Goal: Task Accomplishment & Management: Manage account settings

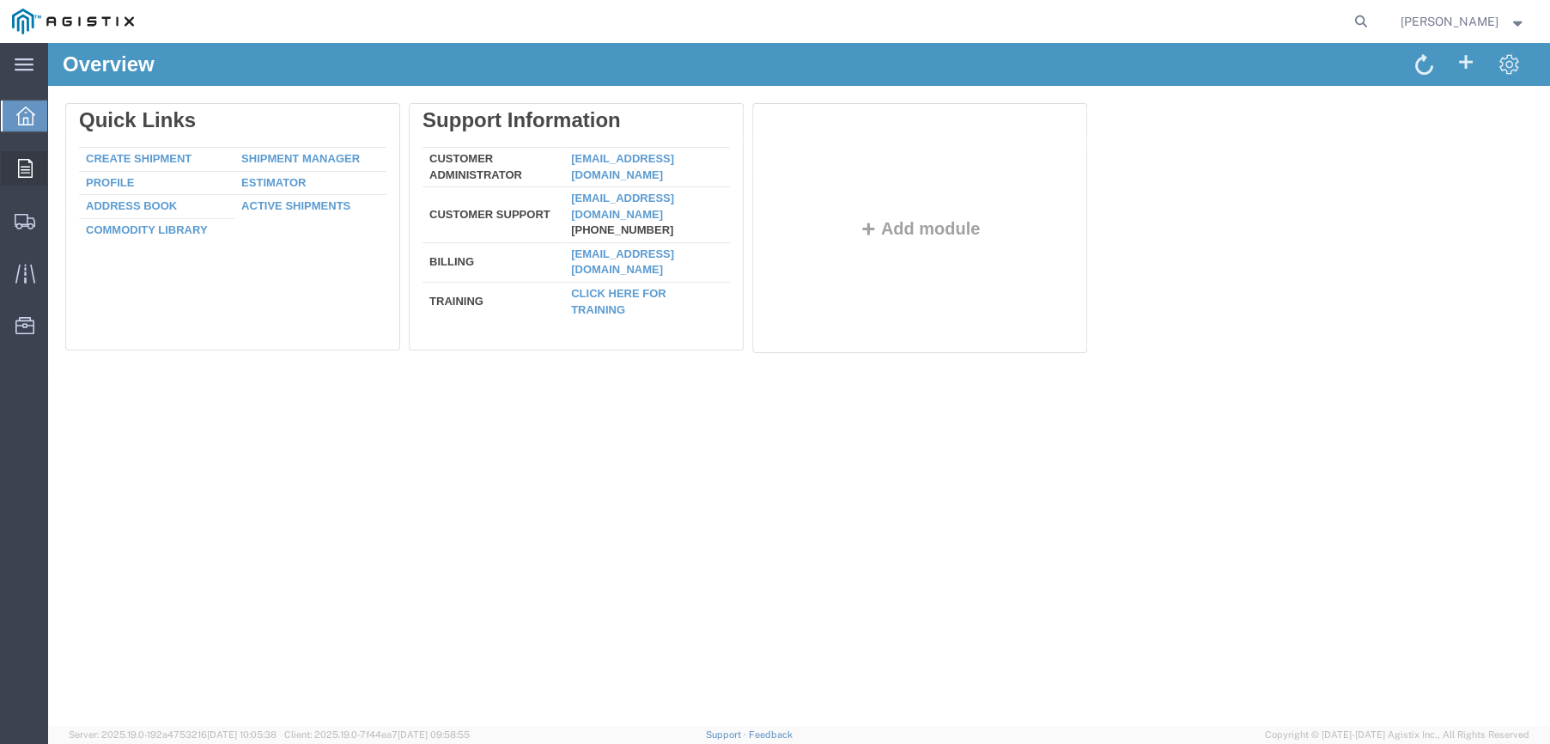
click at [34, 175] on div at bounding box center [25, 168] width 48 height 34
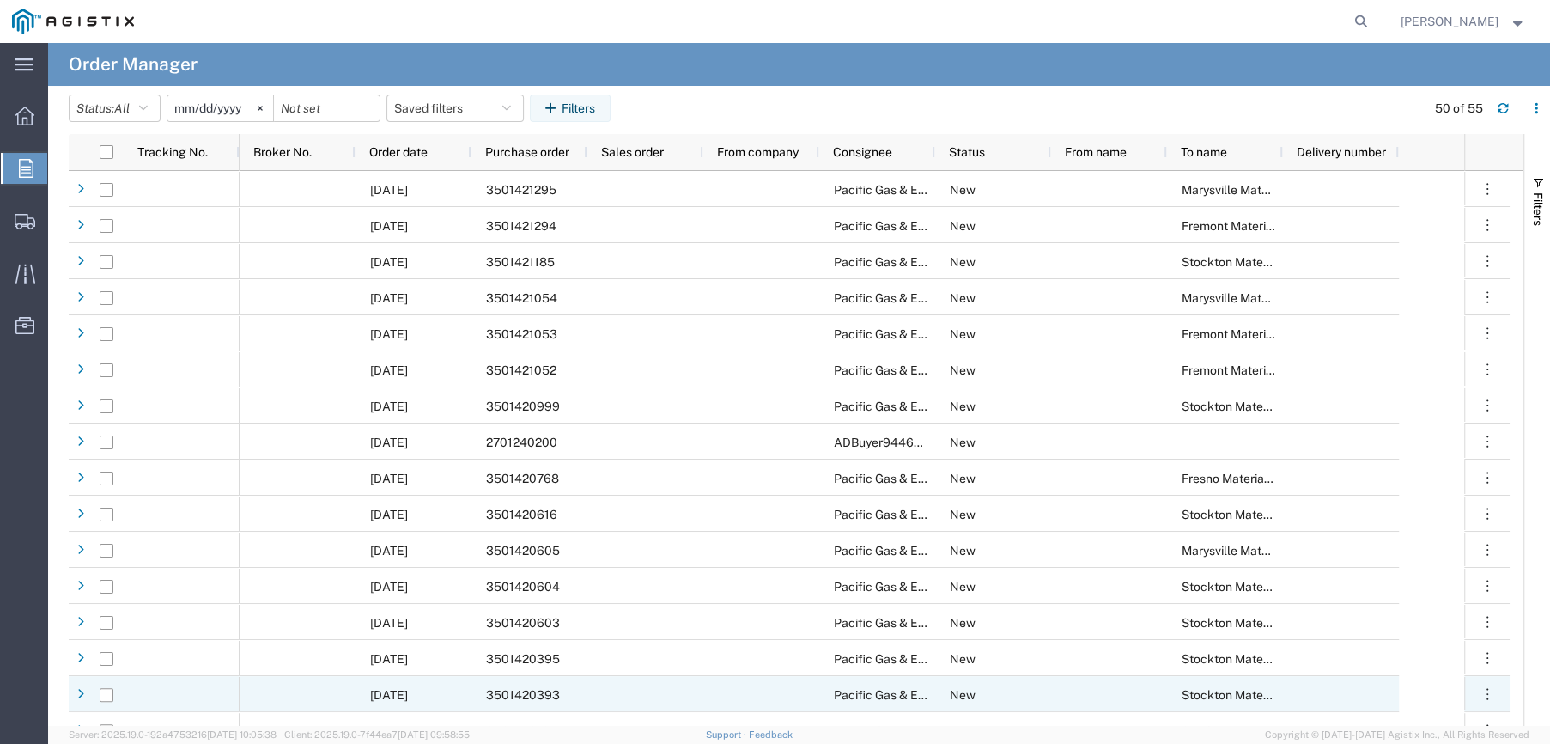
click at [564, 697] on div "3501420393" at bounding box center [530, 694] width 116 height 36
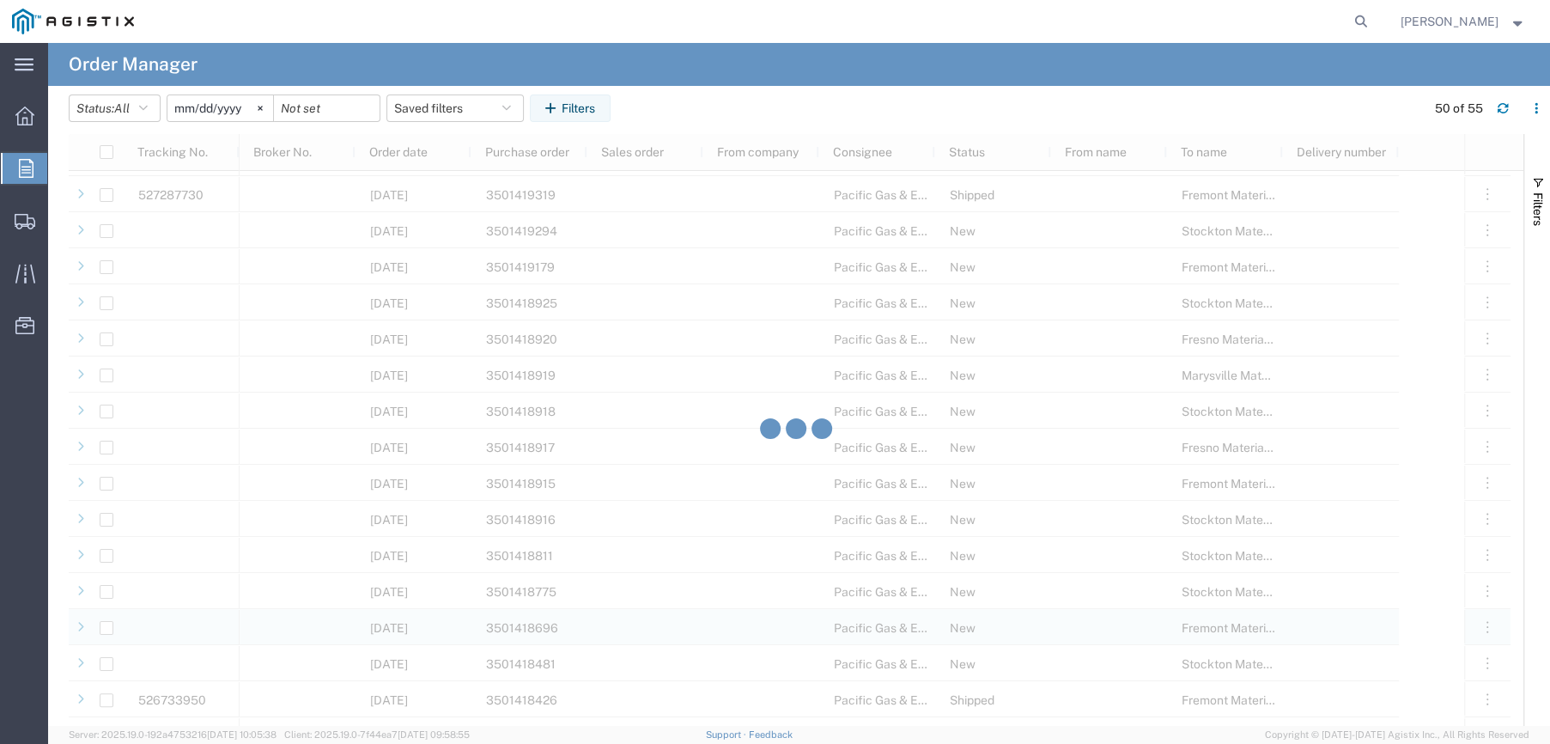
scroll to position [1117, 0]
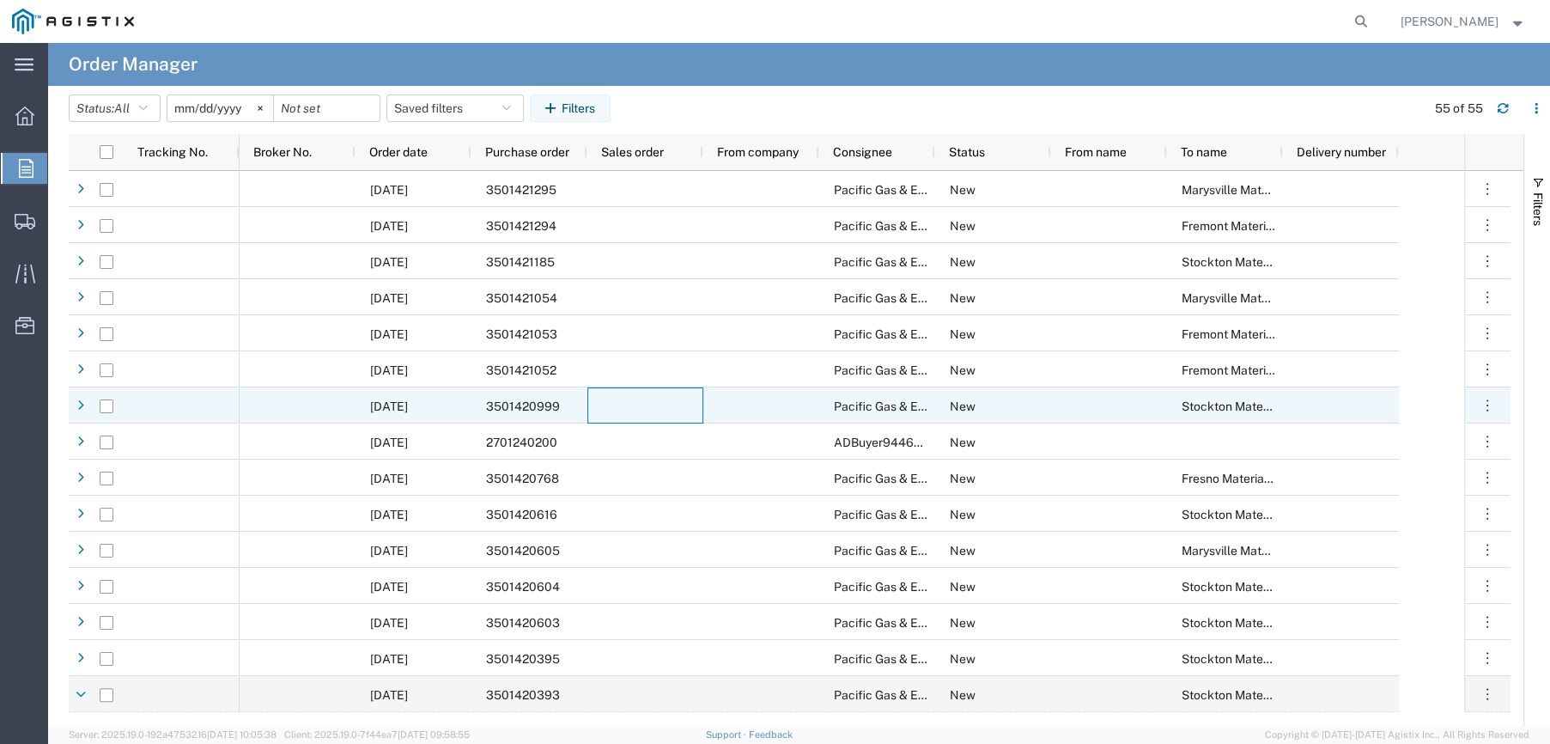
click at [605, 411] on div at bounding box center [645, 405] width 116 height 36
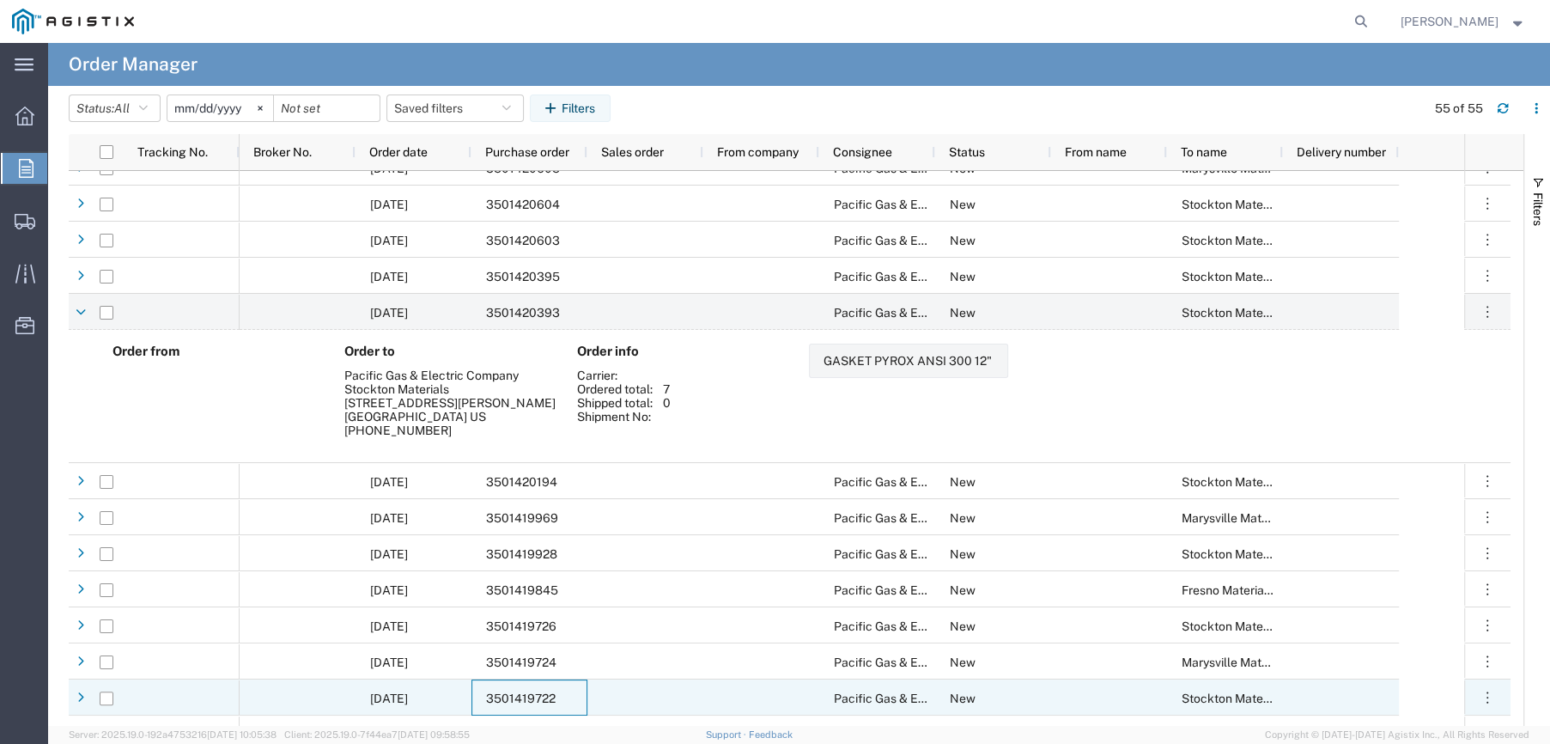
click at [567, 685] on div "3501419722" at bounding box center [530, 697] width 116 height 36
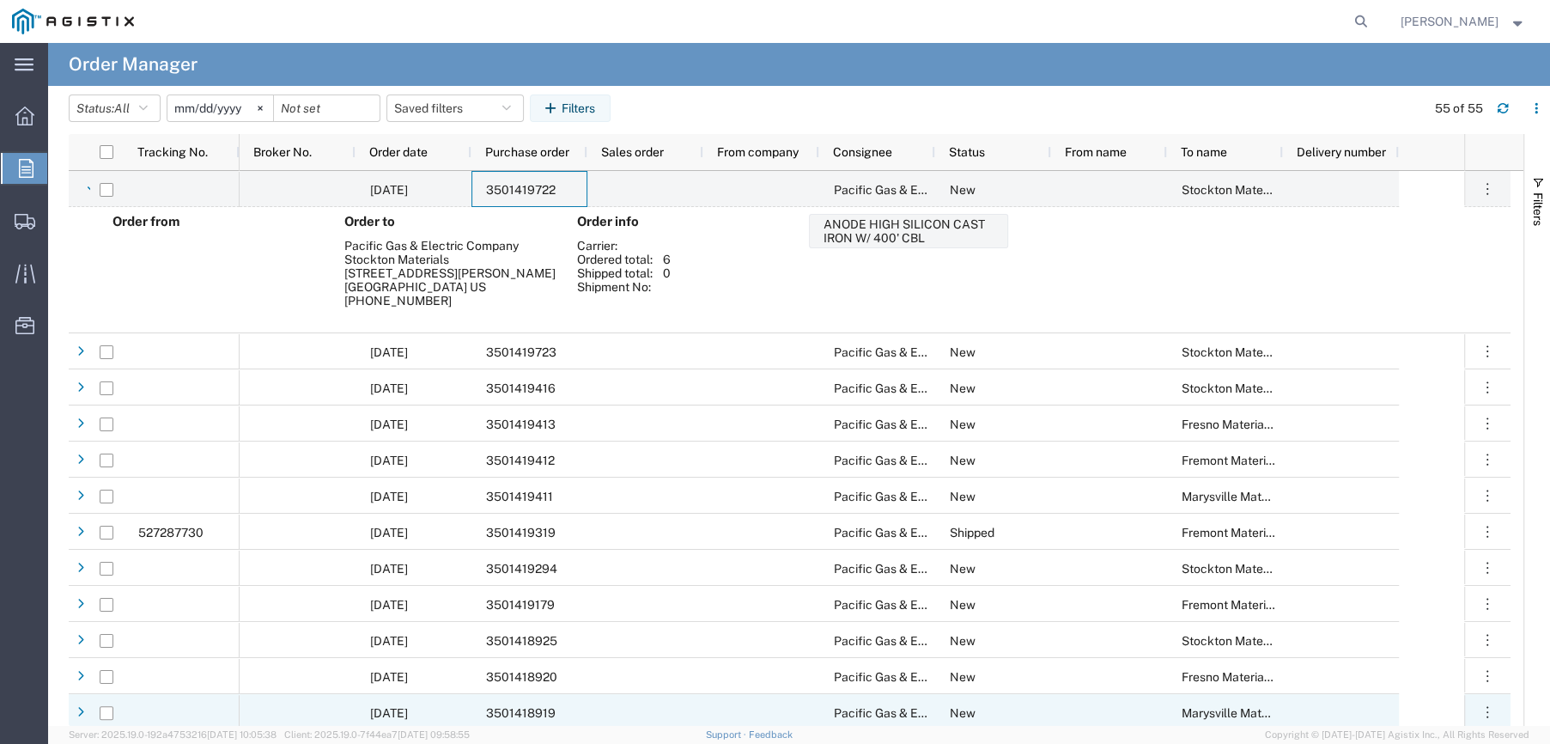
click at [569, 709] on div "3501418919" at bounding box center [530, 712] width 116 height 36
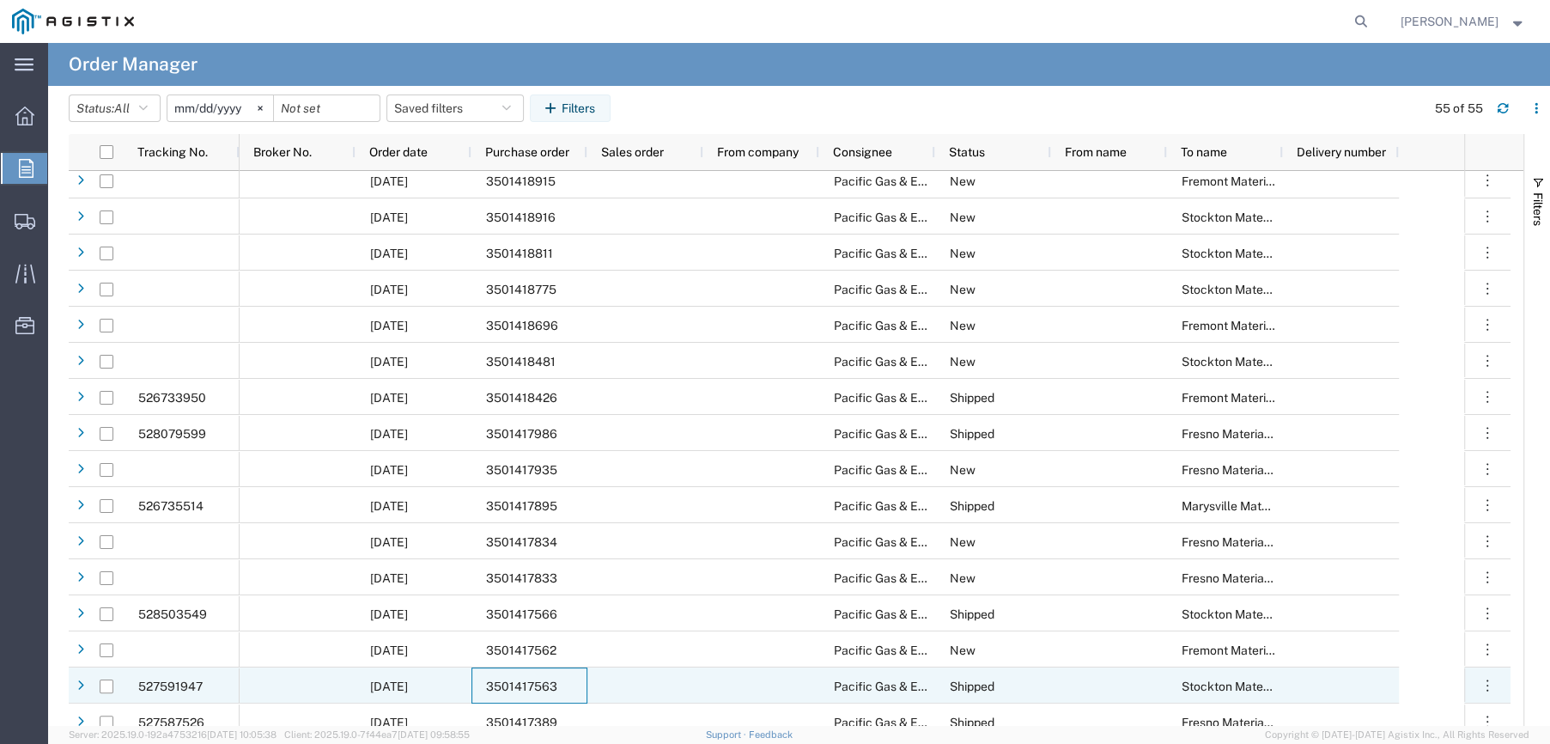
click at [542, 701] on div "3501417563" at bounding box center [530, 685] width 116 height 36
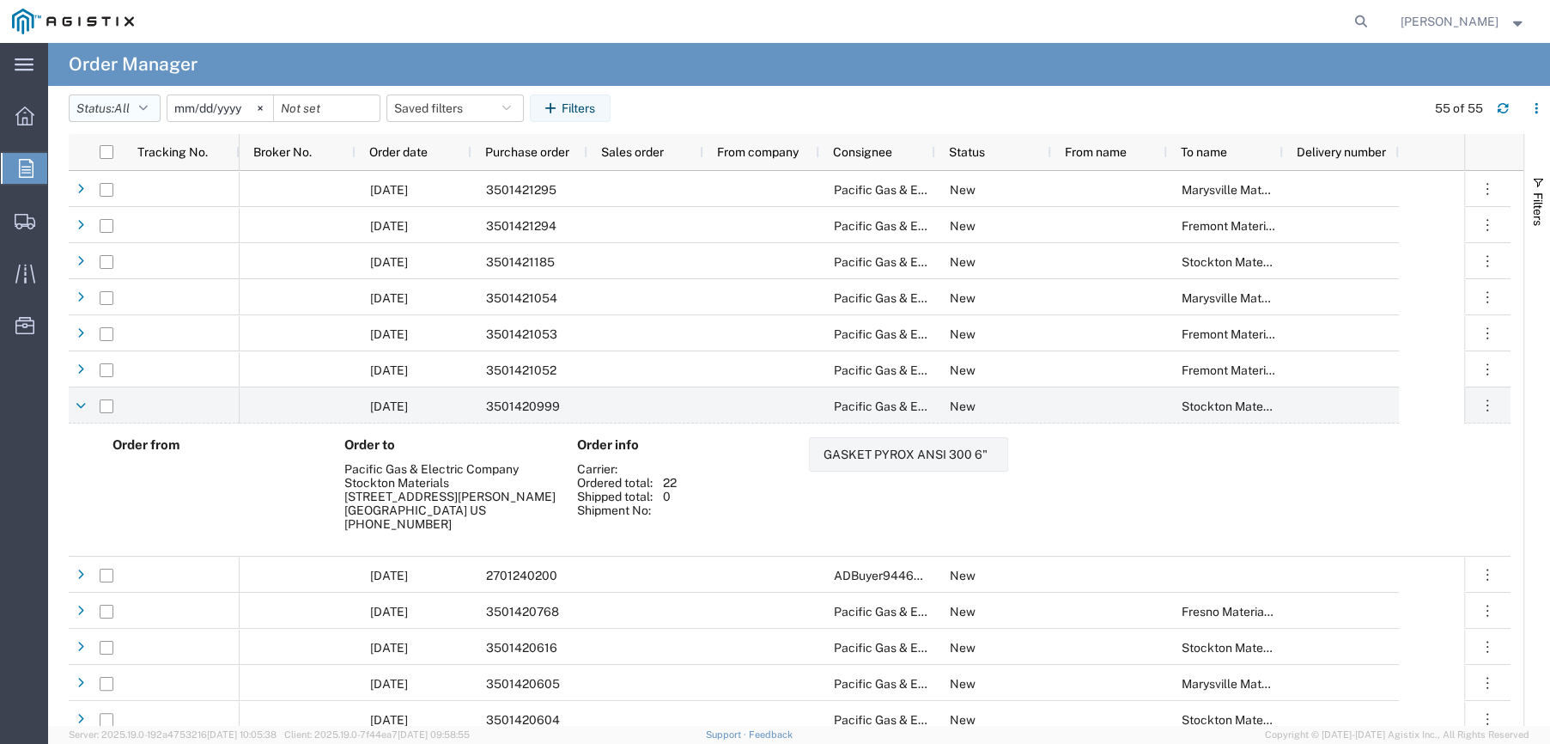
click at [147, 107] on icon "button" at bounding box center [143, 108] width 9 height 12
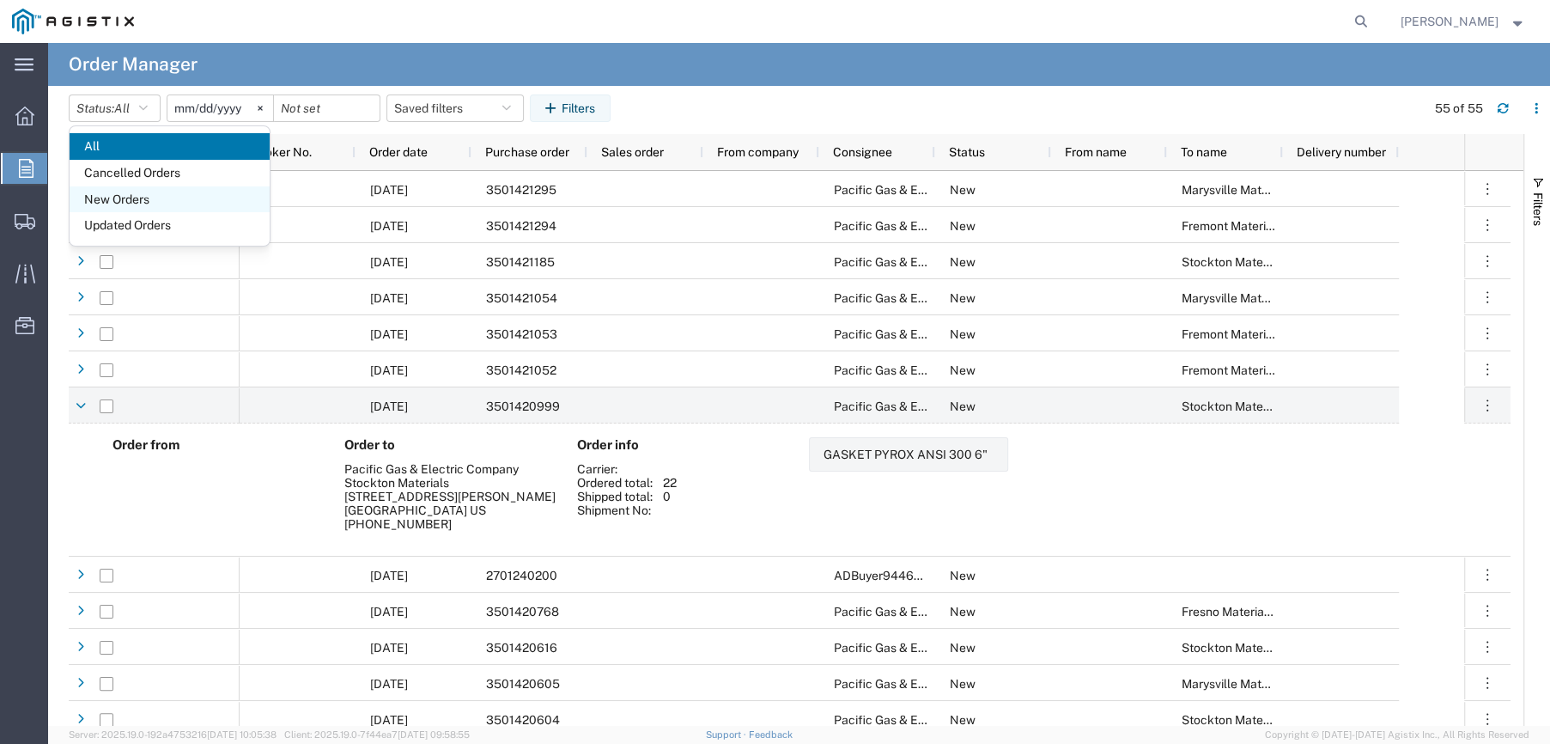
click at [155, 200] on span "New Orders" at bounding box center [170, 199] width 200 height 27
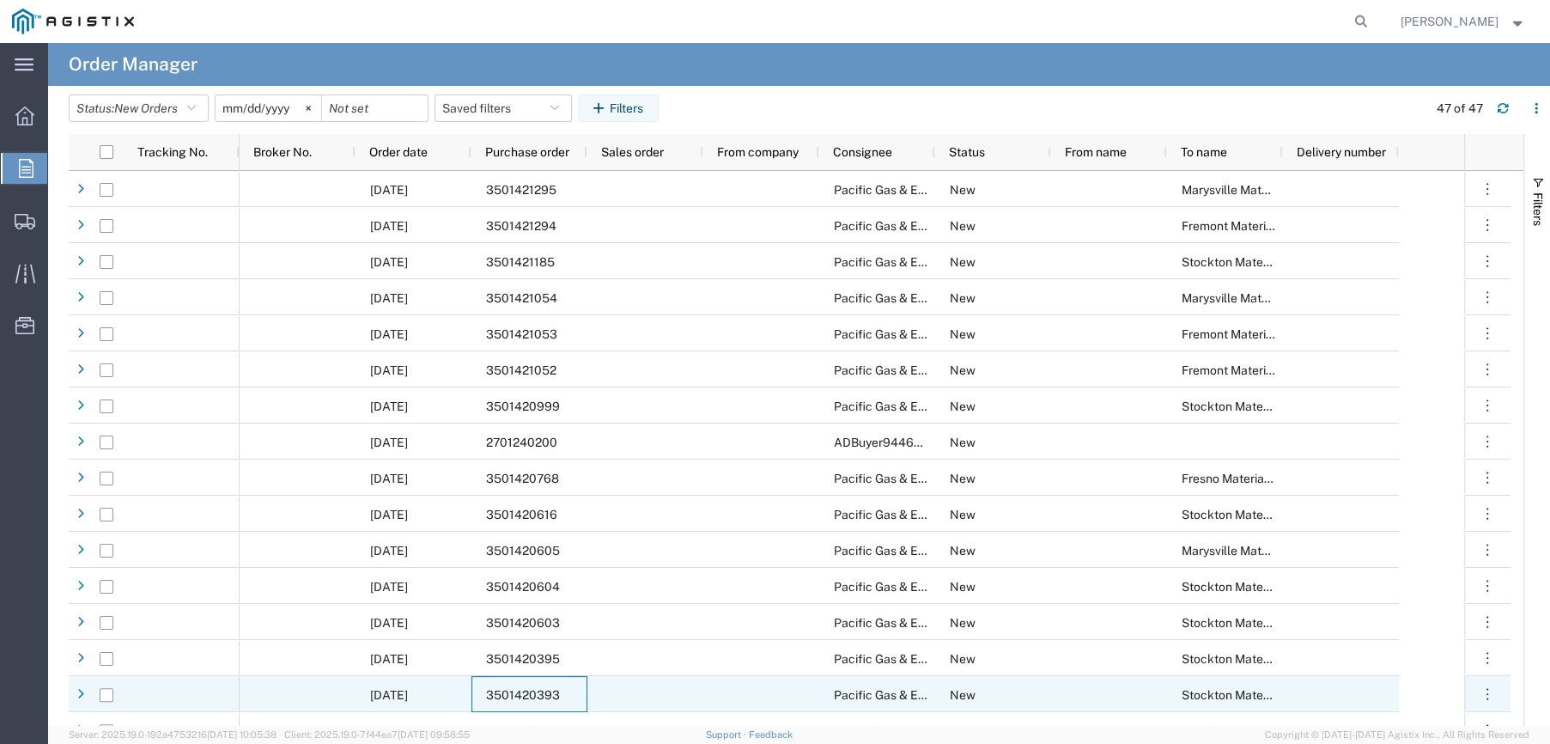
click at [557, 698] on div "3501420393" at bounding box center [530, 694] width 116 height 36
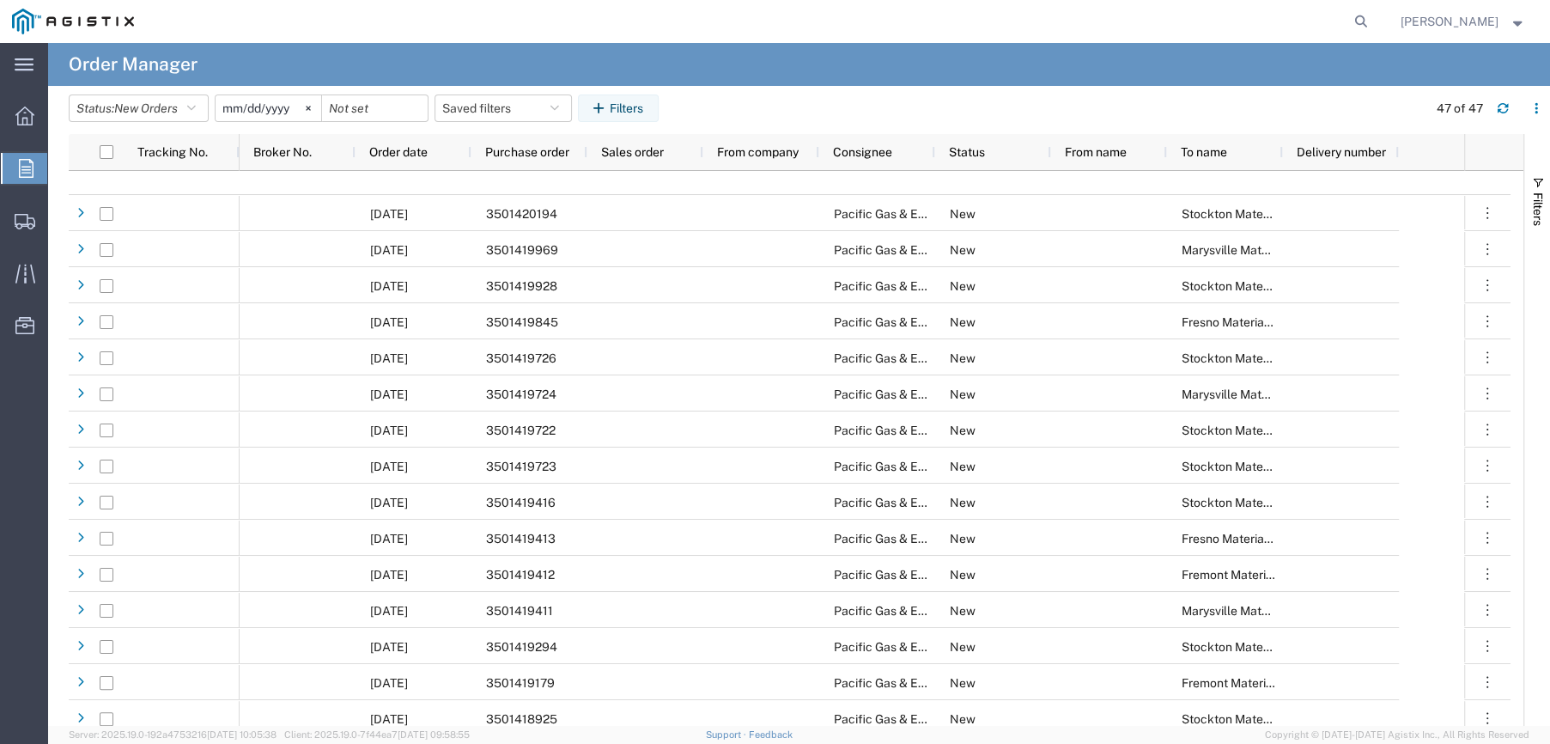
scroll to position [945, 0]
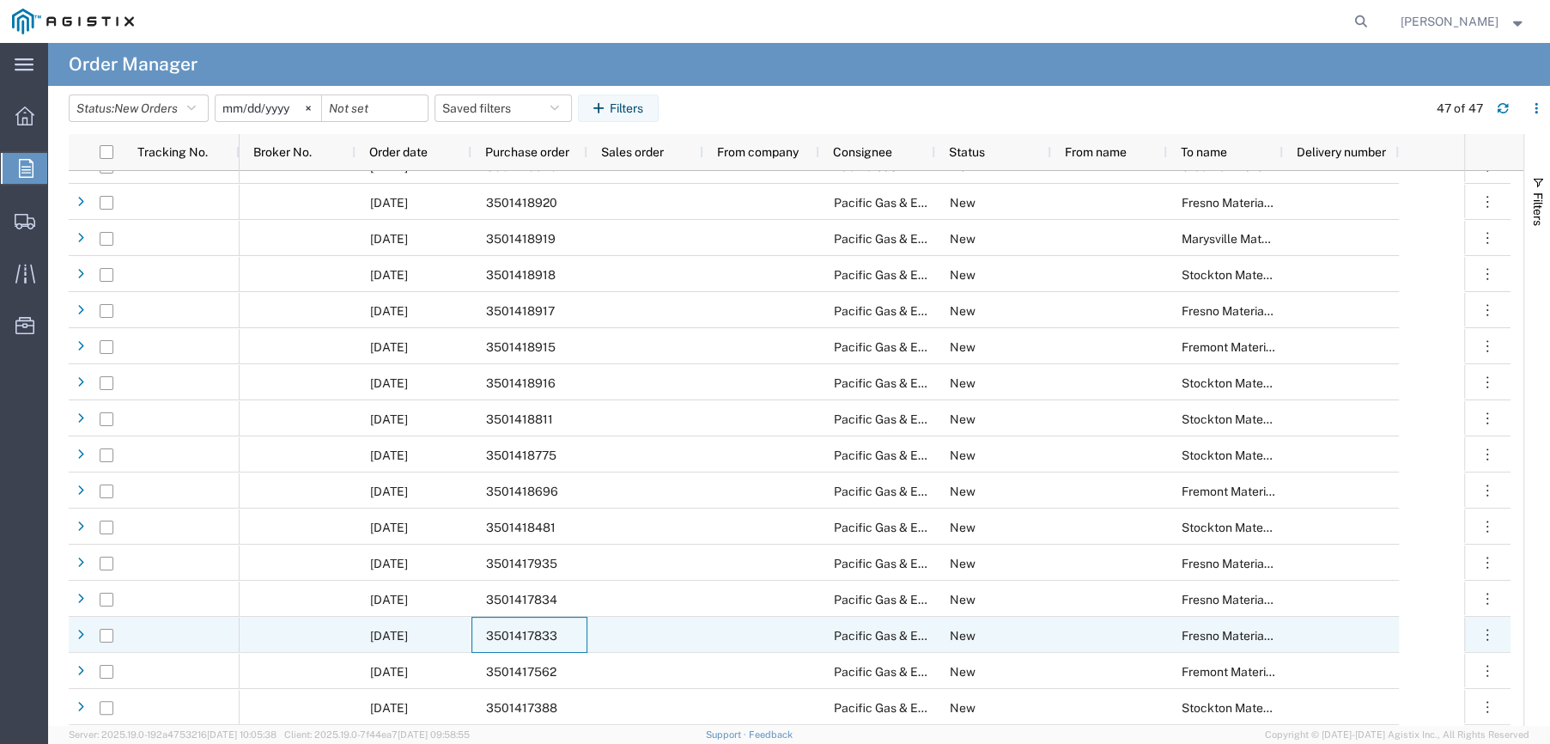
click at [562, 643] on div "3501417833" at bounding box center [530, 635] width 116 height 36
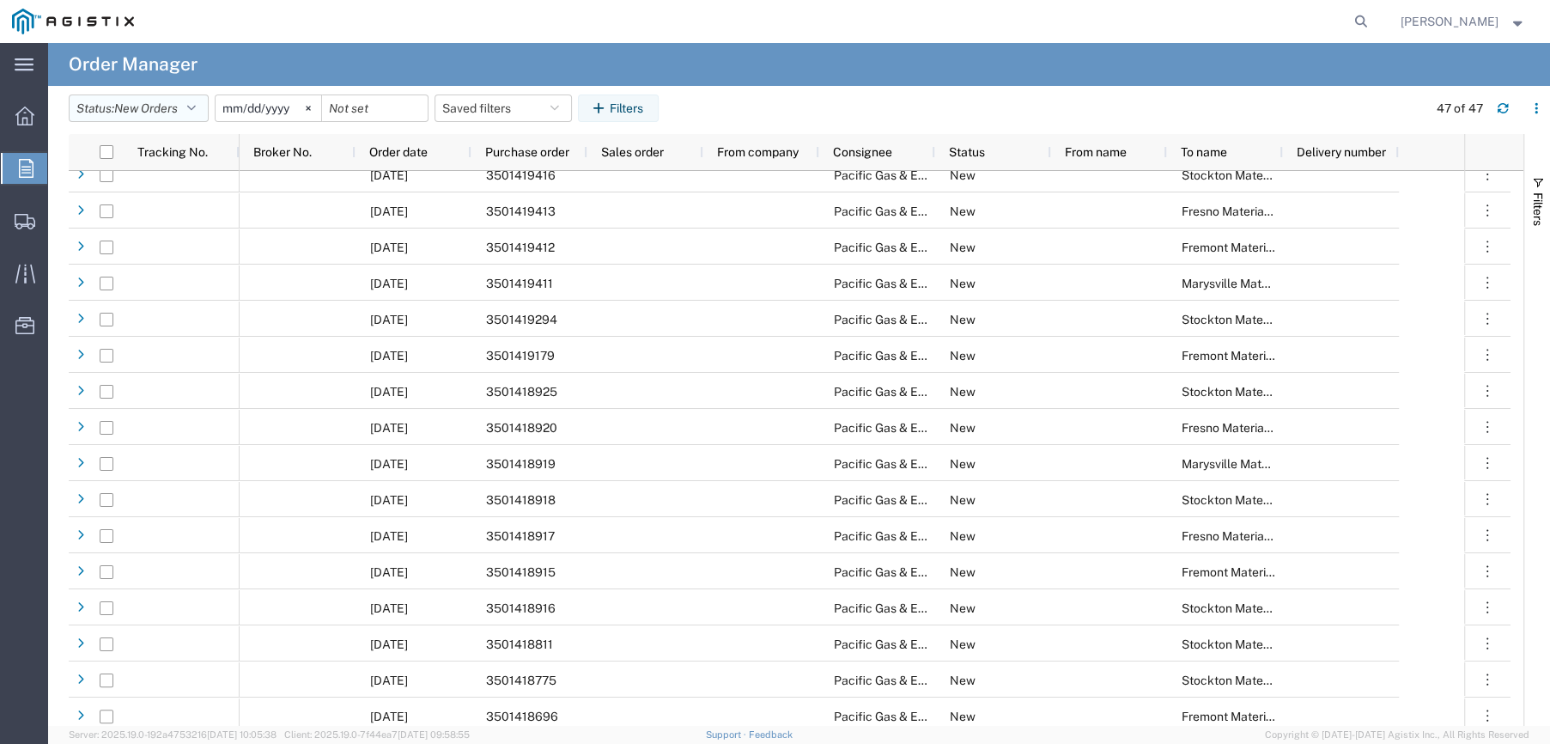
click at [204, 110] on button "Status: New Orders" at bounding box center [139, 107] width 140 height 27
click at [104, 153] on span "All" at bounding box center [170, 146] width 200 height 27
